Goal: Information Seeking & Learning: Learn about a topic

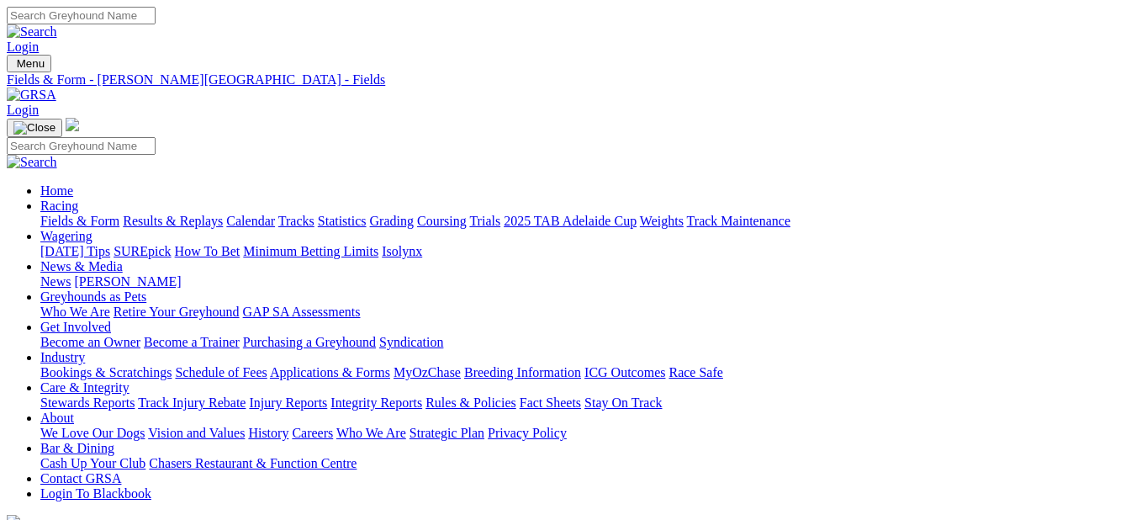
scroll to position [354, 0]
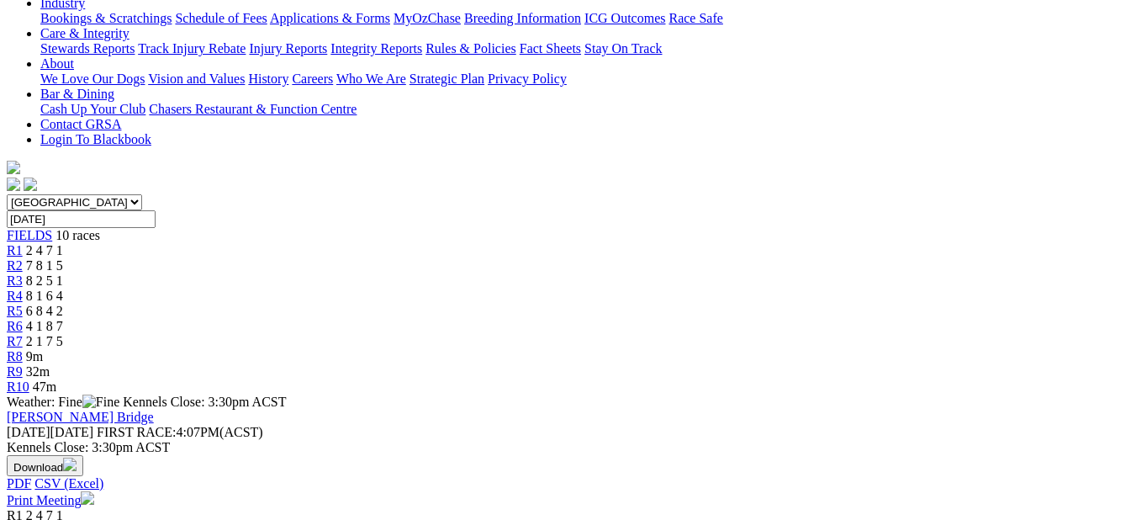
click at [236, 519] on link "FISCHER MOTORS (STRAIGHT N/P) Grade 6 Series H PR1" at bounding box center [202, 530] width 391 height 14
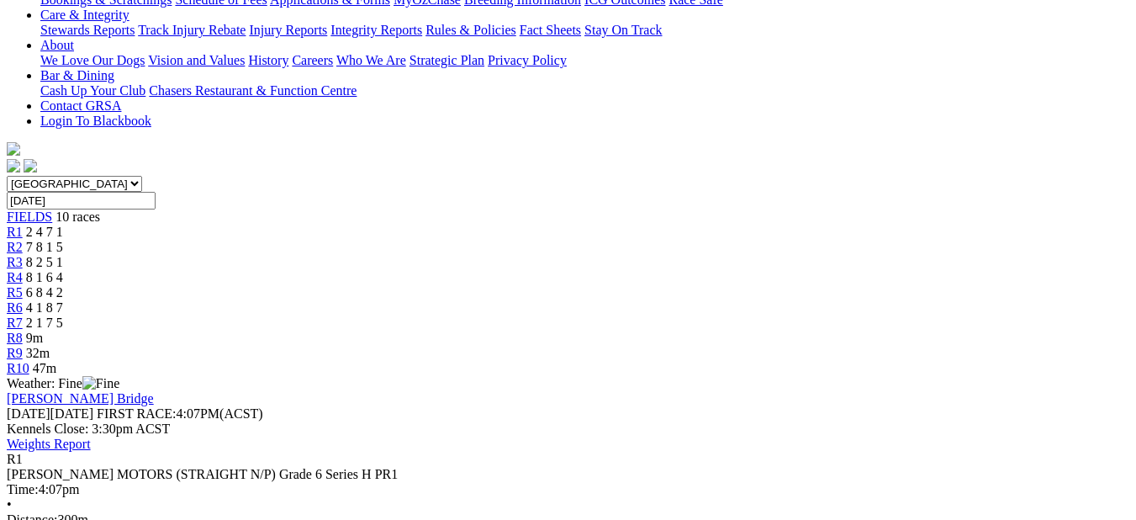
scroll to position [358, 0]
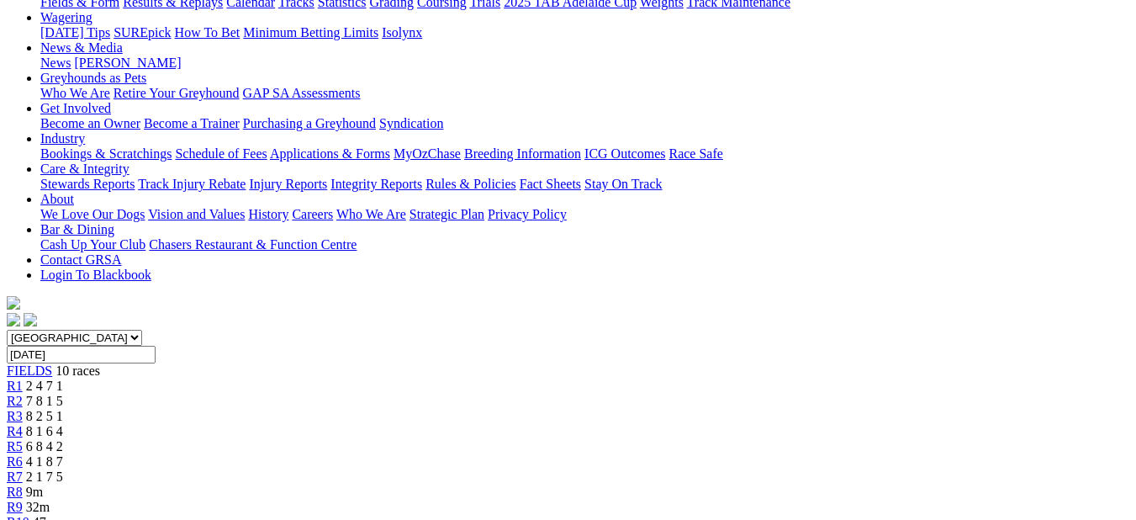
scroll to position [215, 0]
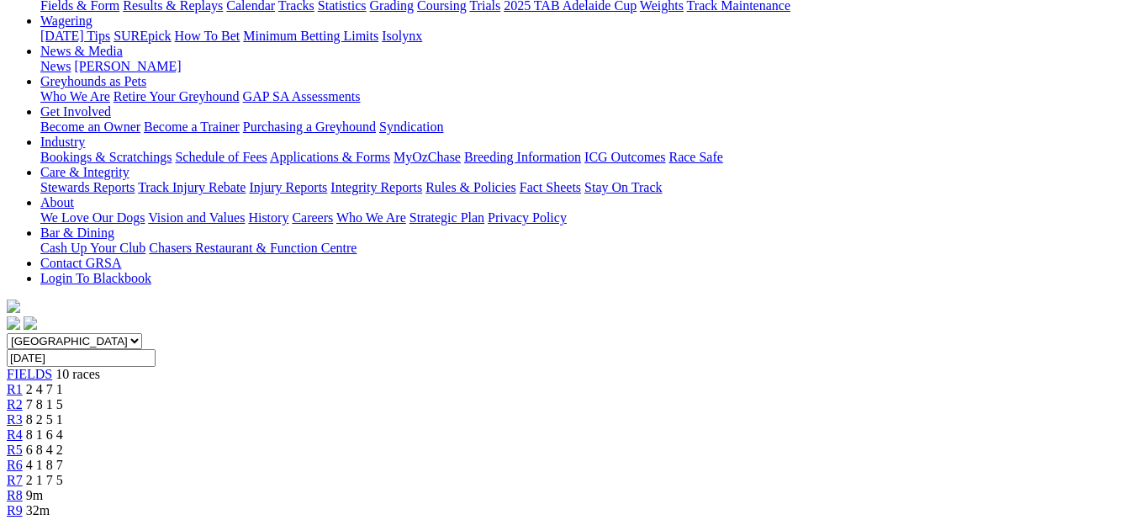
click at [63, 397] on span "7 8 1 5" at bounding box center [44, 404] width 37 height 14
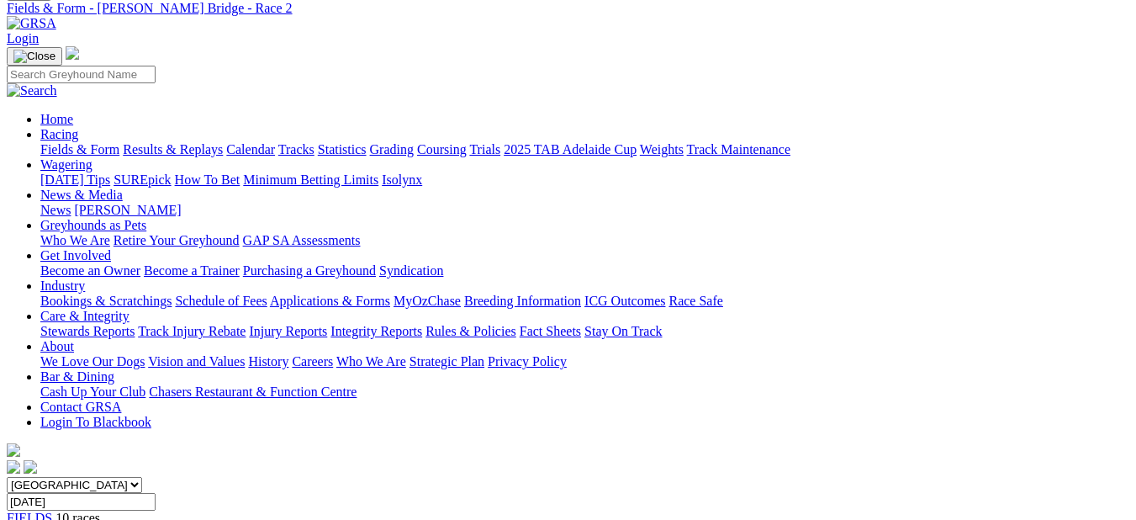
scroll to position [68, 0]
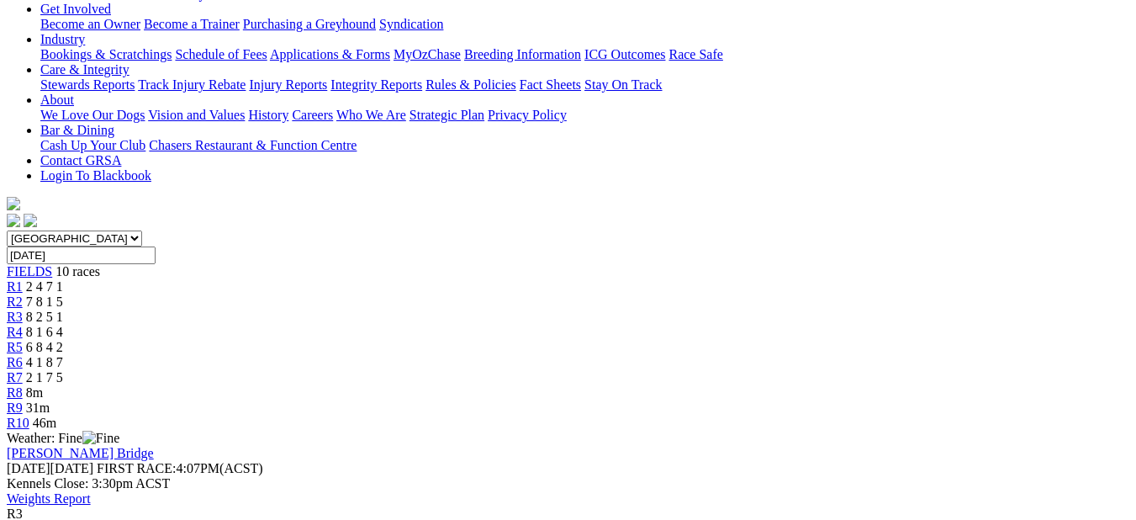
scroll to position [171, 0]
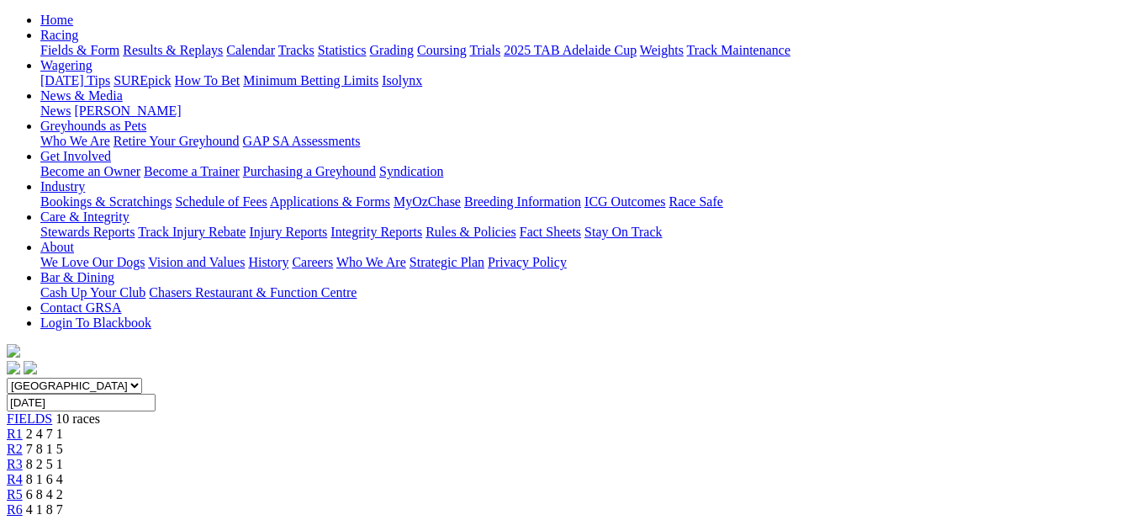
click at [63, 472] on span "8 1 6 4" at bounding box center [44, 479] width 37 height 14
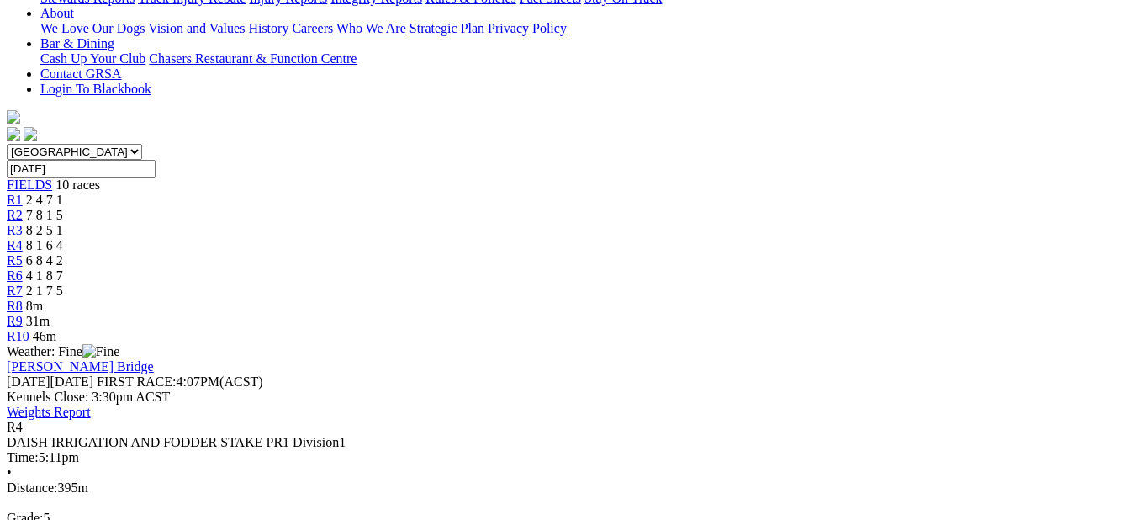
scroll to position [232, 0]
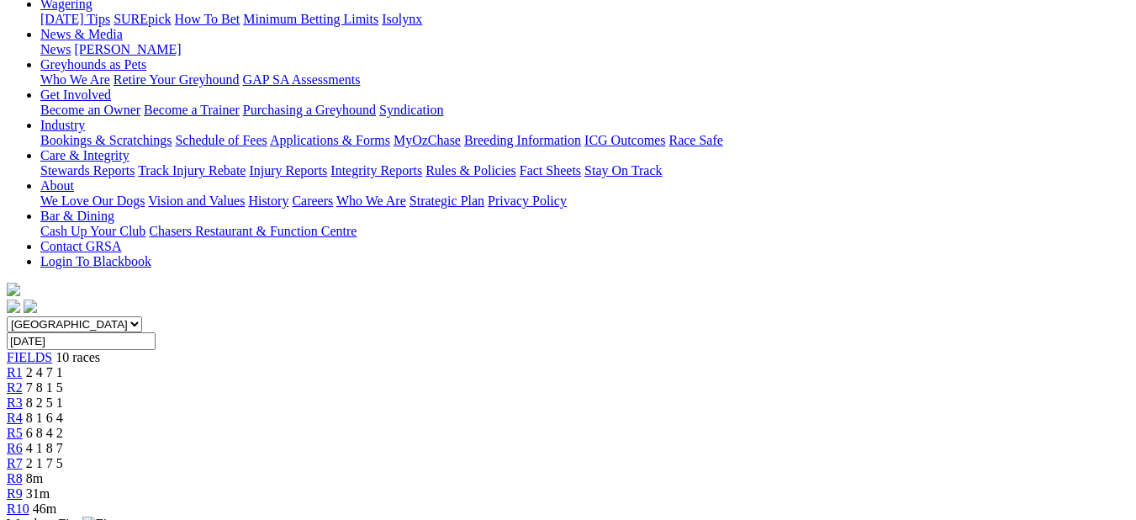
click at [63, 426] on span "6 8 4 2" at bounding box center [44, 433] width 37 height 14
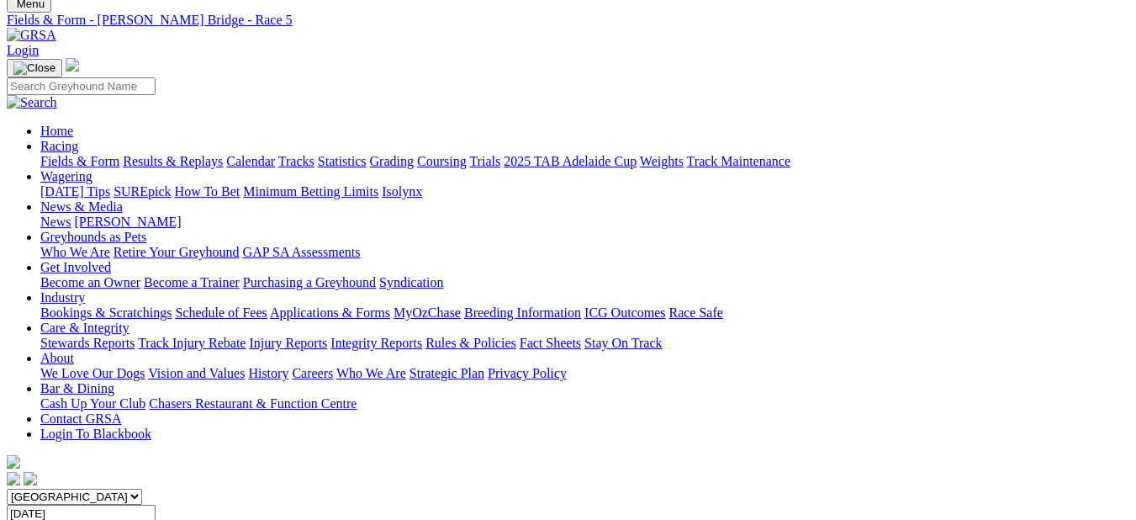
scroll to position [56, 0]
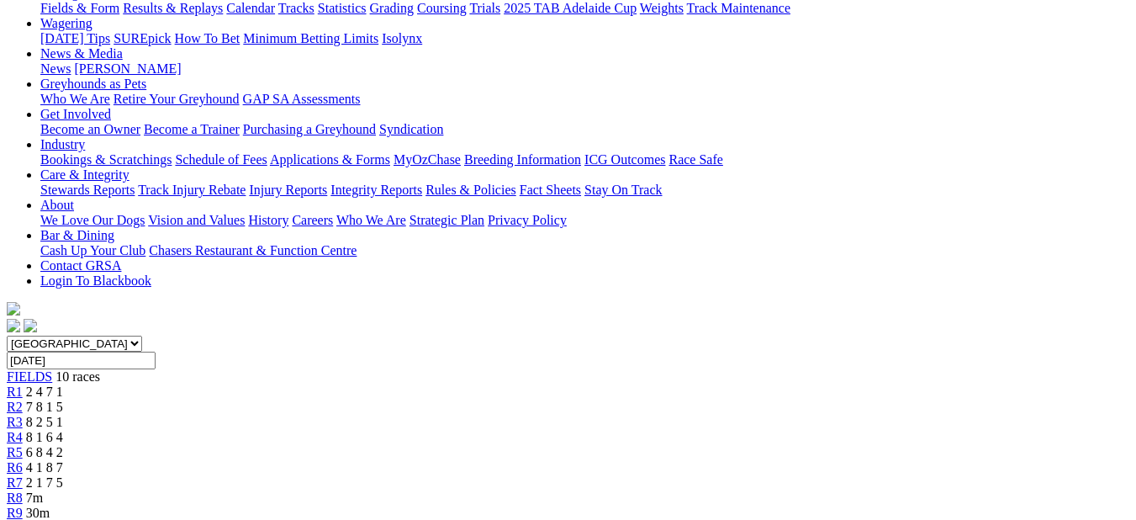
scroll to position [200, 0]
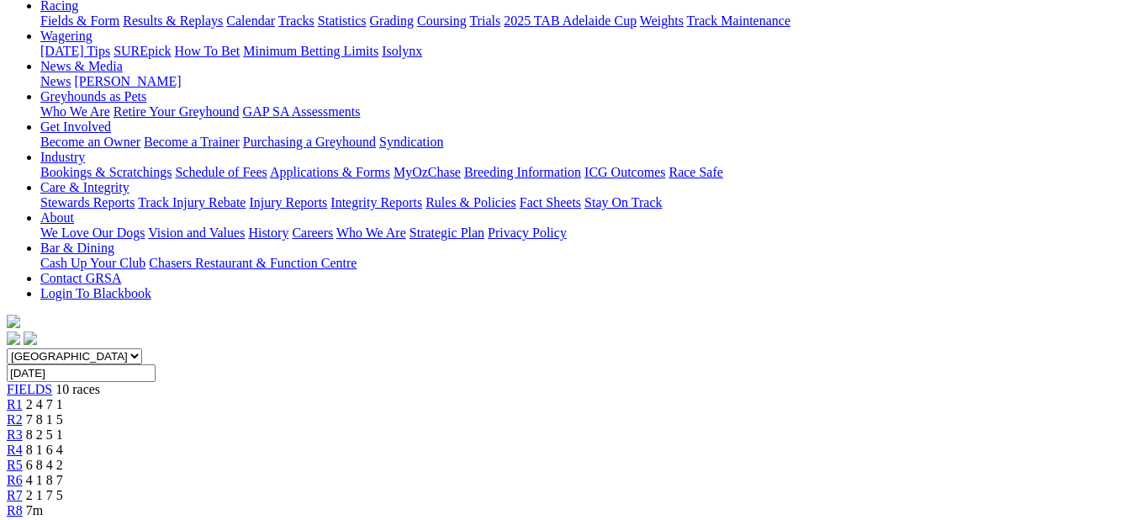
click at [63, 488] on span "2 1 7 5" at bounding box center [44, 495] width 37 height 14
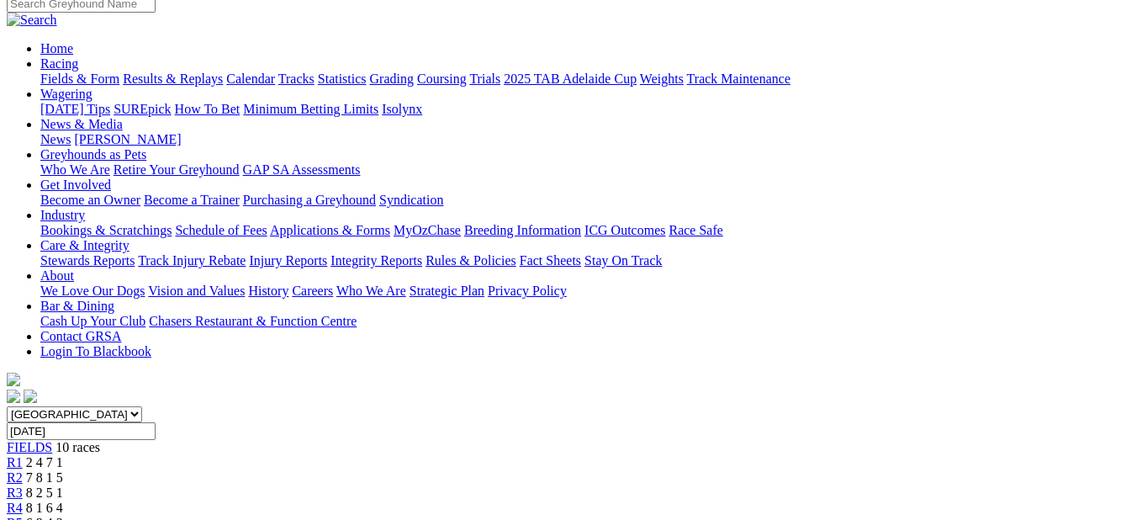
scroll to position [119, 0]
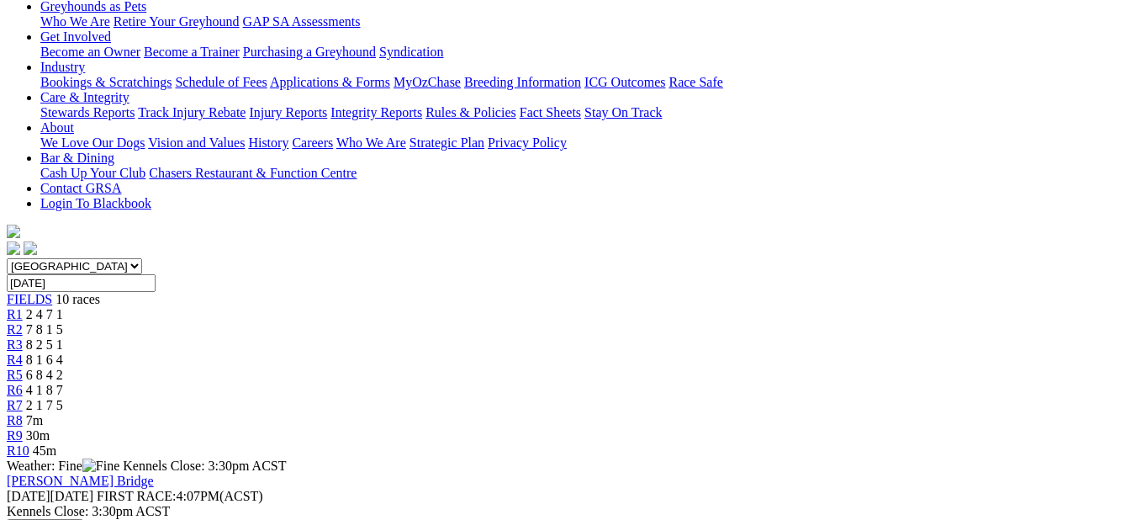
scroll to position [48, 0]
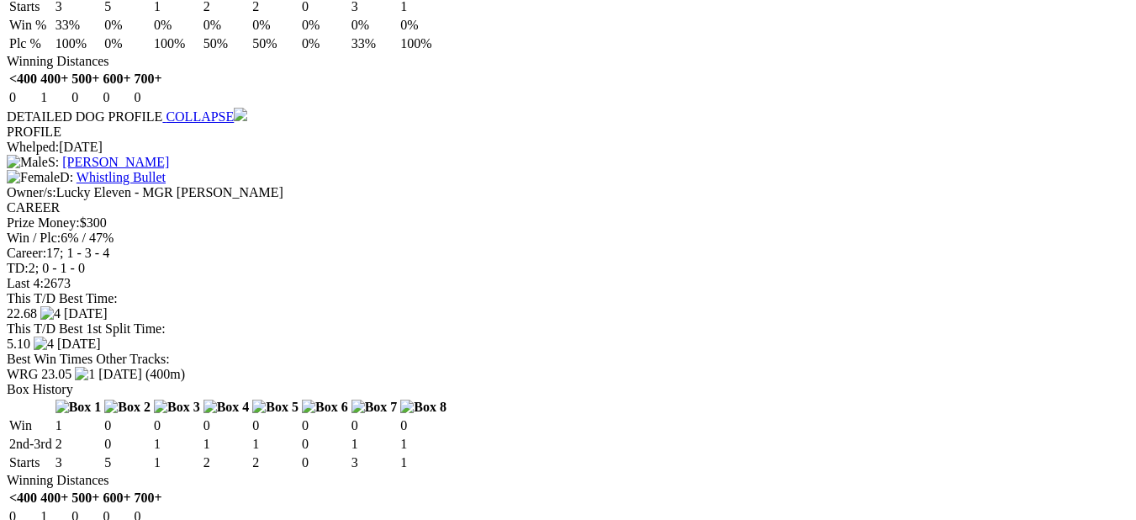
scroll to position [135, 0]
